Goal: Transaction & Acquisition: Subscribe to service/newsletter

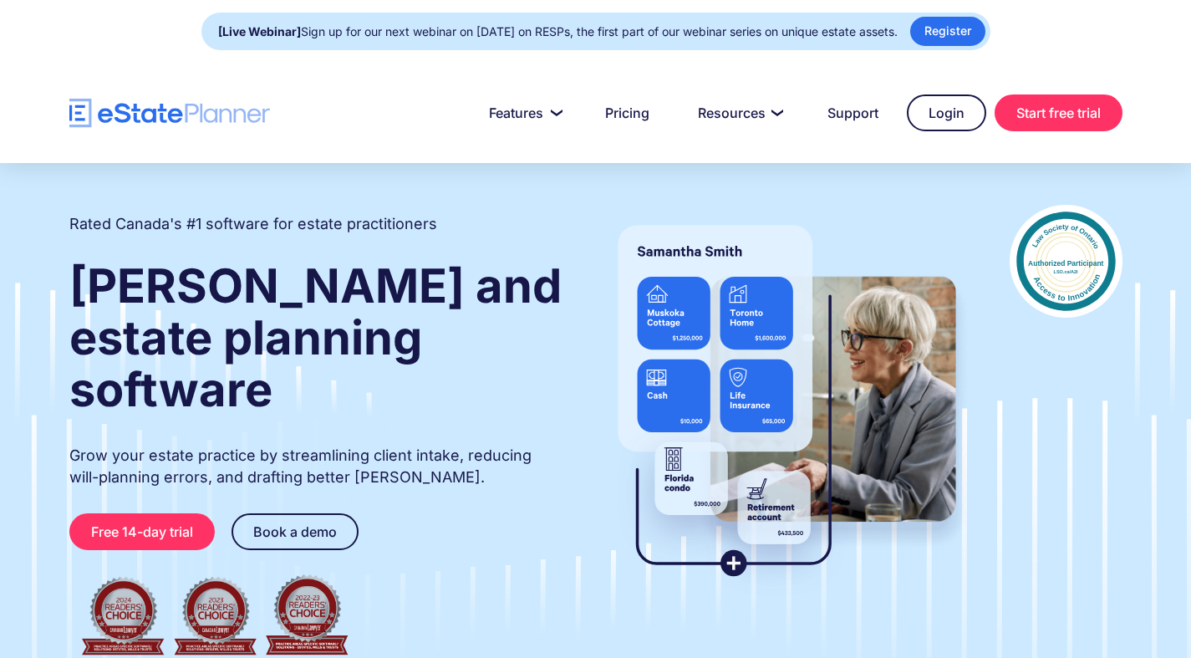
click at [545, 373] on div "Rated Canada's #1 software for estate practitioners [PERSON_NAME] and estate pl…" at bounding box center [316, 435] width 495 height 460
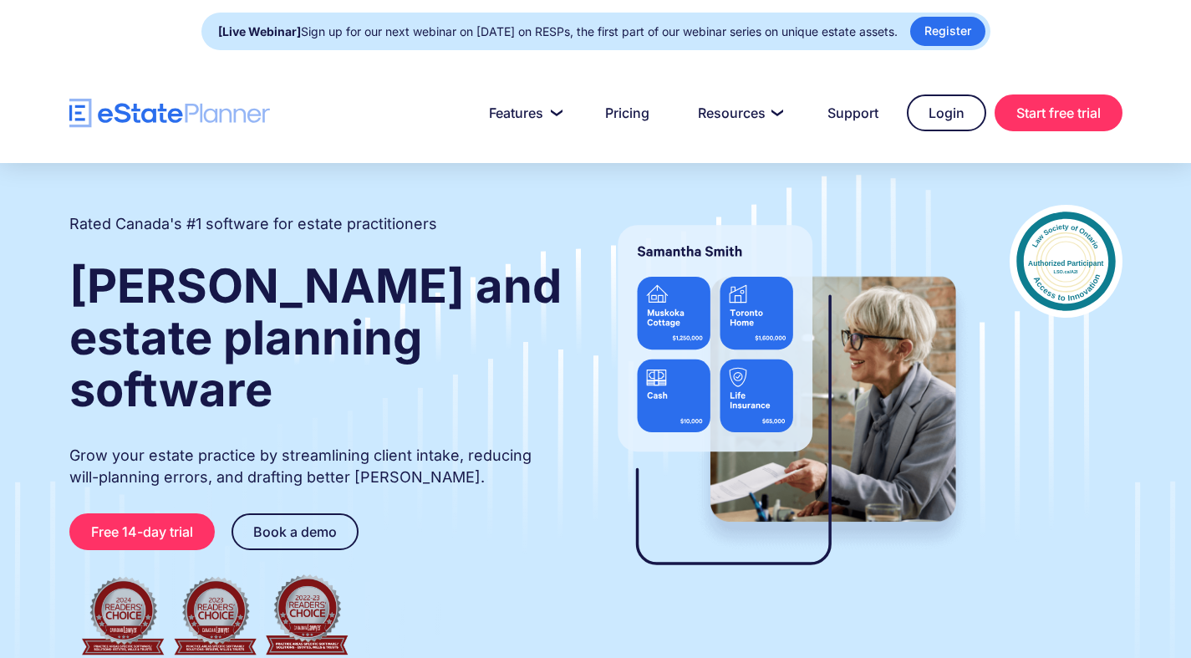
click at [595, 523] on div "Rated Canada's #1 software for estate practitioners [PERSON_NAME] and estate pl…" at bounding box center [595, 435] width 1103 height 460
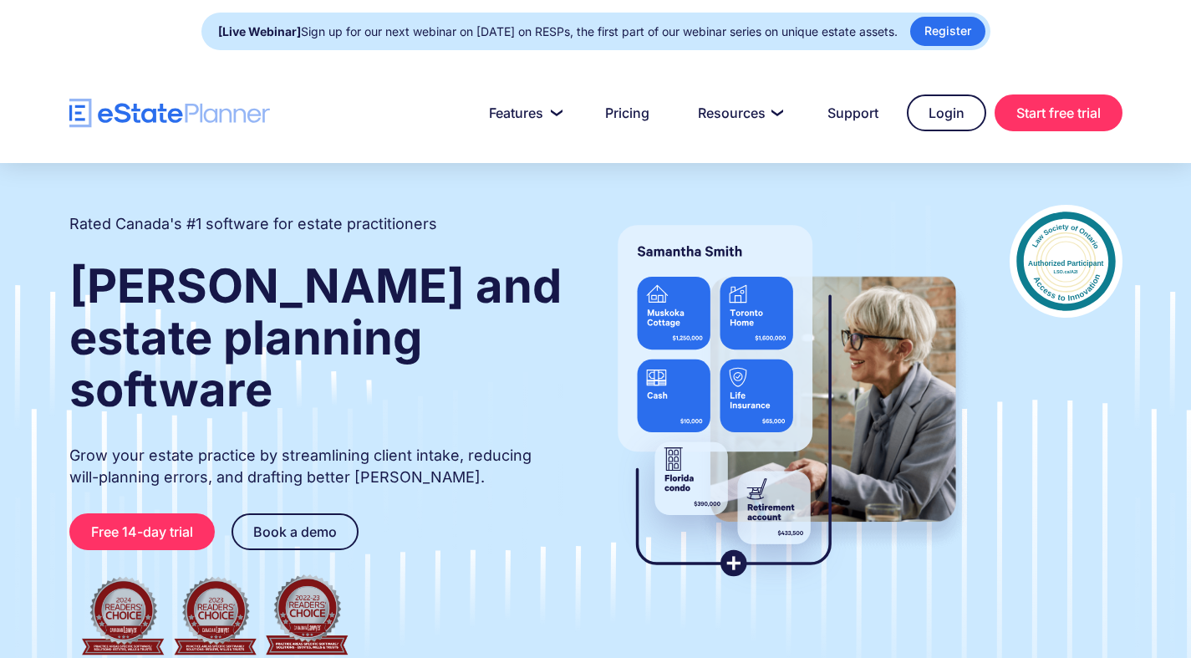
click at [440, 381] on div "Rated Canada's #1 software for estate practitioners [PERSON_NAME] and estate pl…" at bounding box center [316, 435] width 495 height 460
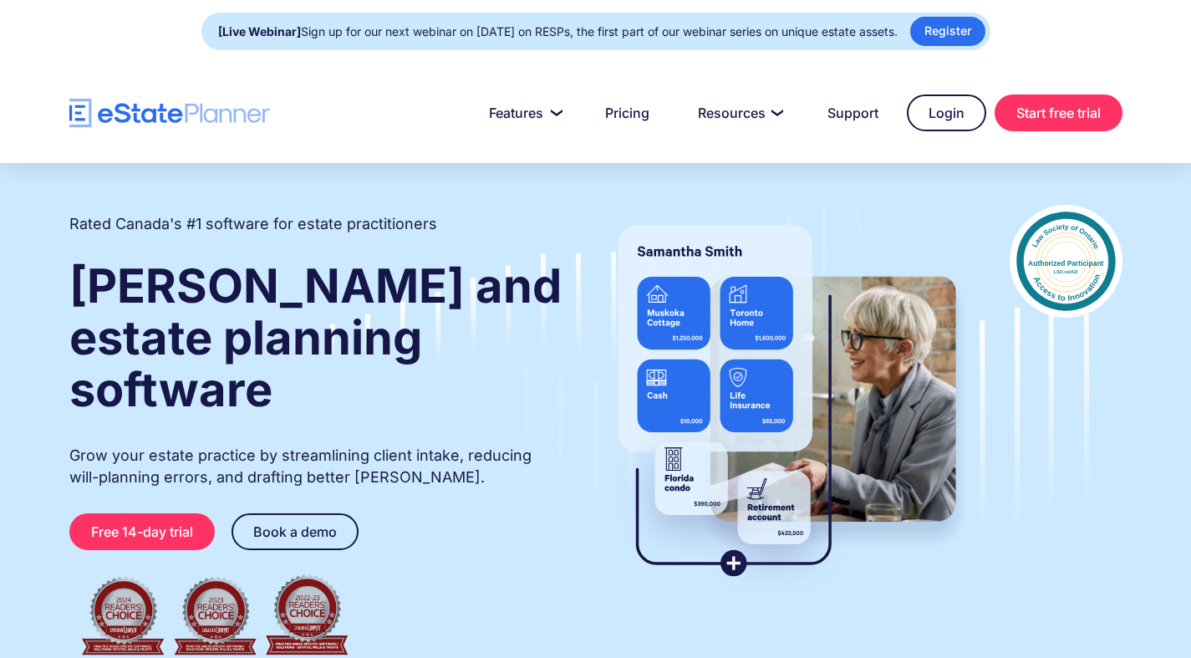
click at [390, 190] on div "Rated Canada's #1 software for estate practitioners [PERSON_NAME] and estate pl…" at bounding box center [595, 434] width 1191 height 543
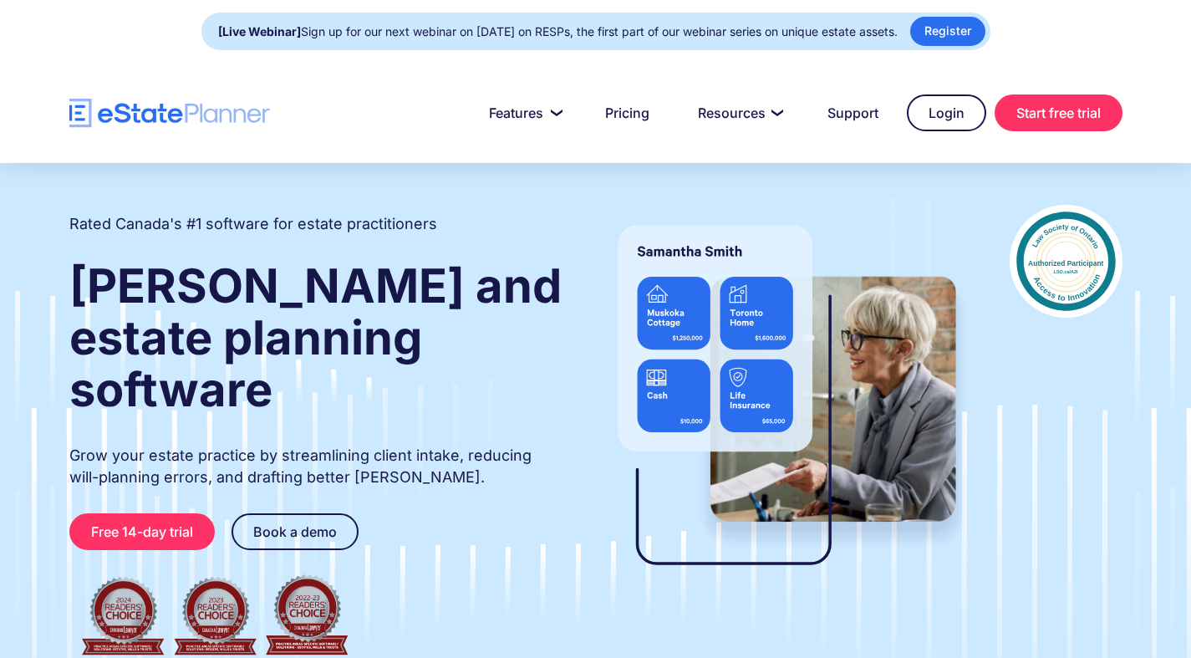
click at [822, 441] on img at bounding box center [786, 401] width 378 height 393
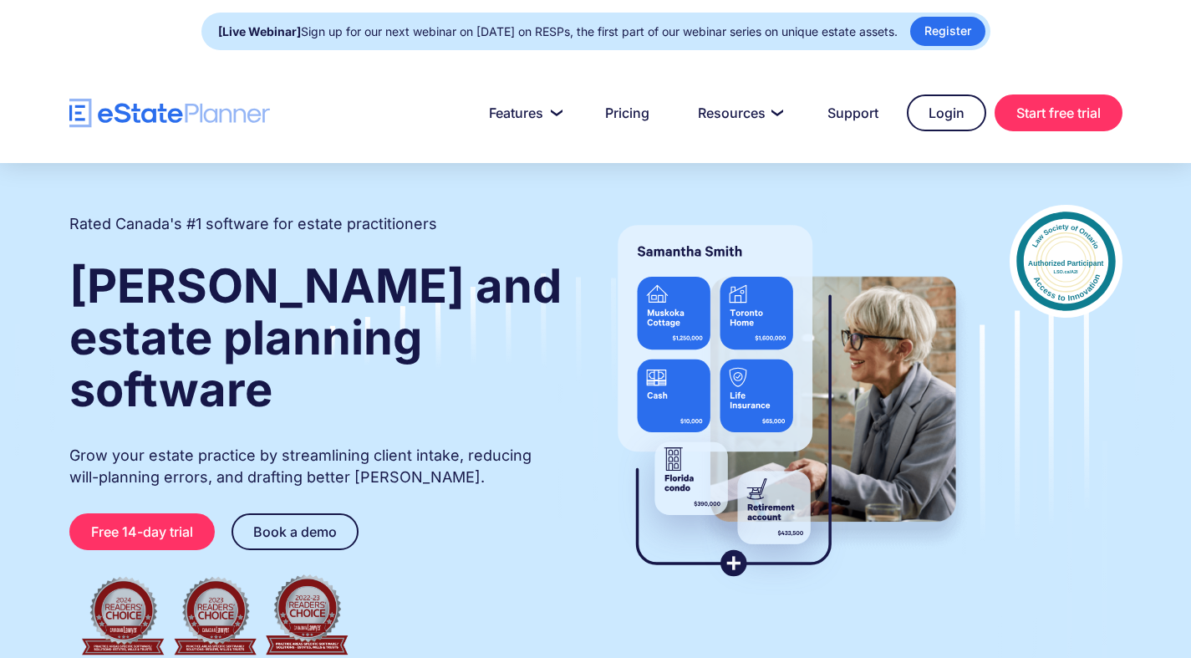
click at [531, 302] on h1 "[PERSON_NAME] and estate planning software" at bounding box center [316, 337] width 495 height 155
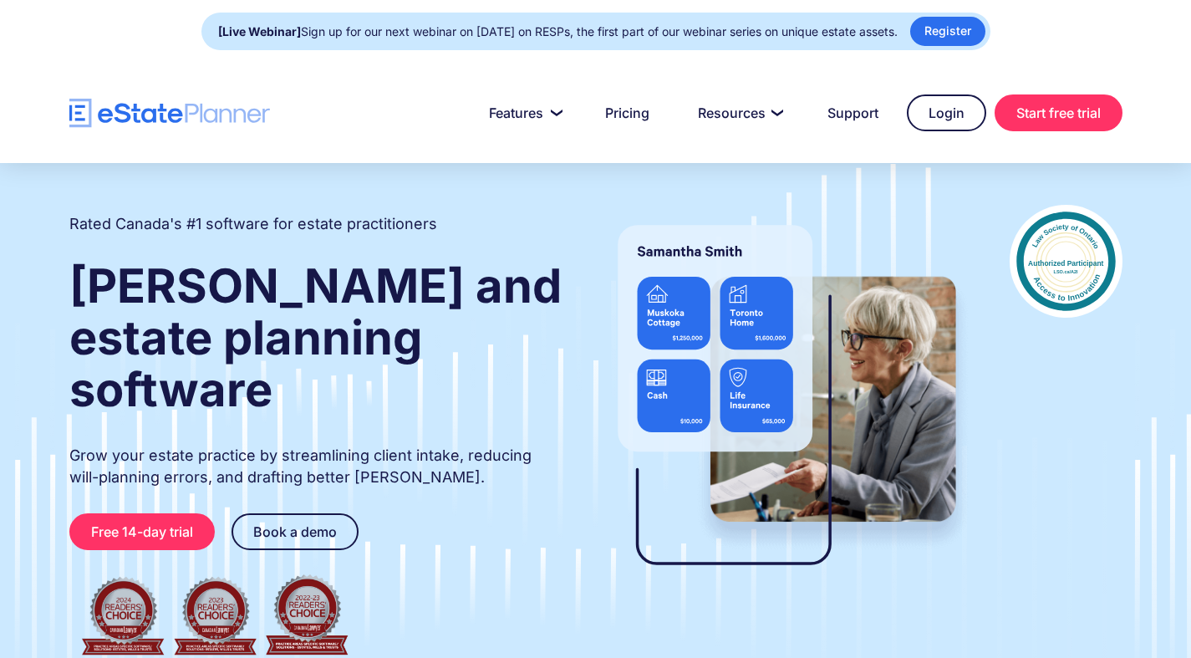
click at [597, 389] on img at bounding box center [786, 401] width 378 height 393
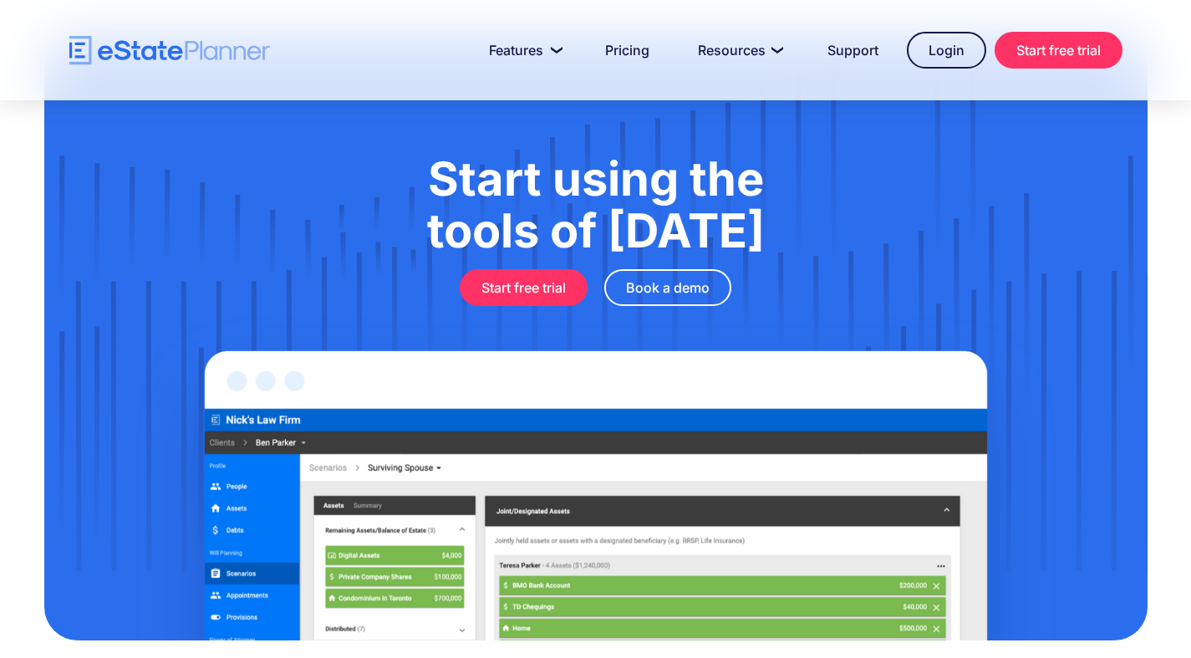
scroll to position [4653, 0]
